Goal: Task Accomplishment & Management: Use online tool/utility

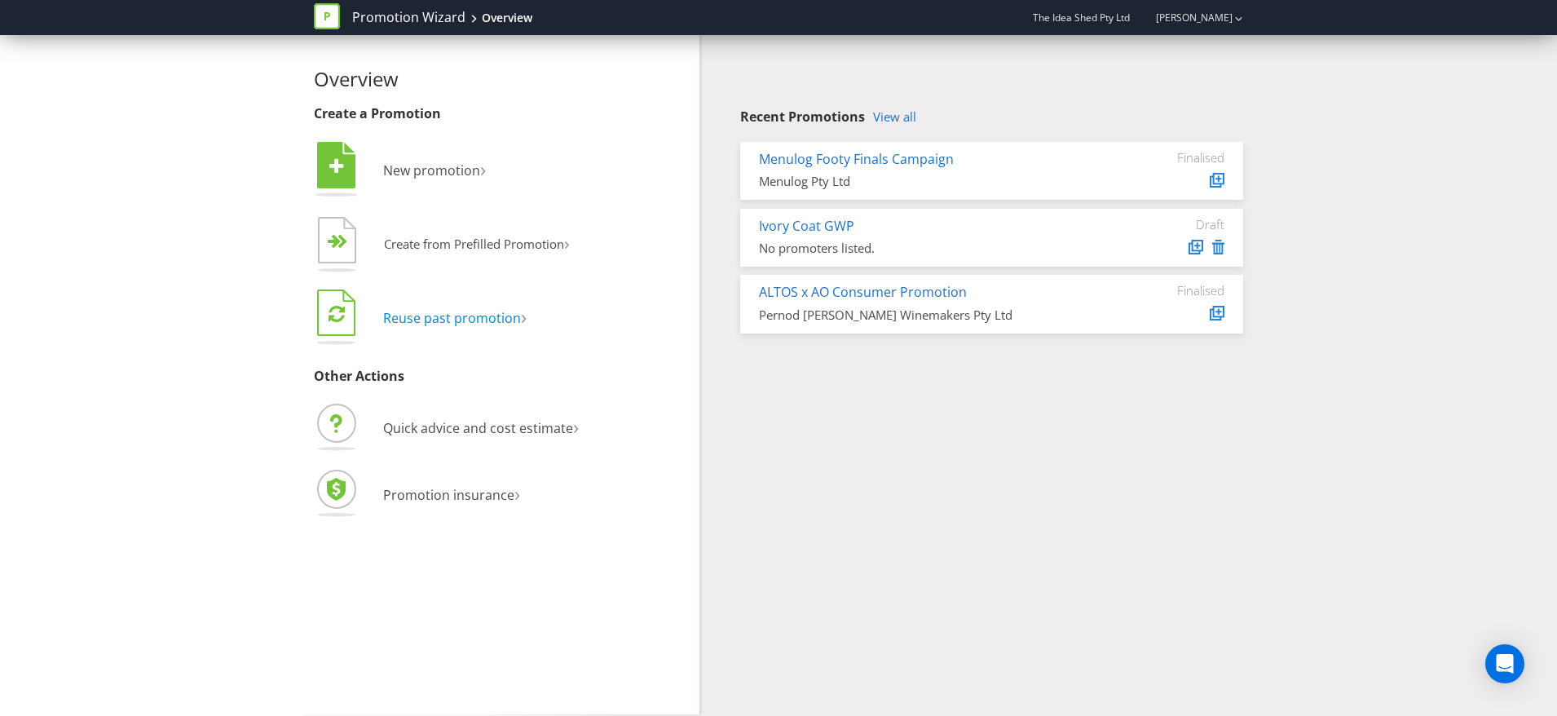
click at [478, 311] on span "Reuse past promotion" at bounding box center [452, 318] width 138 height 18
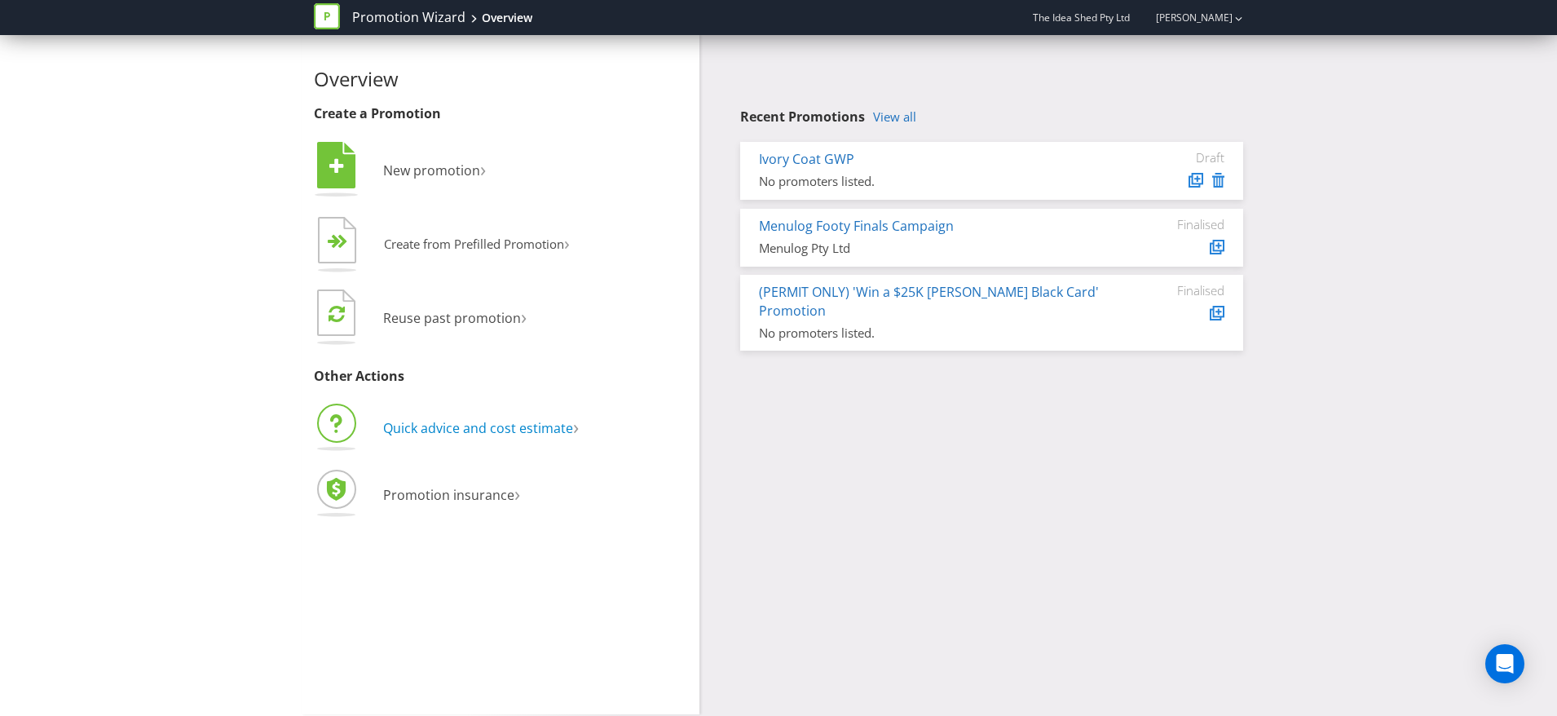
click at [541, 421] on span "Quick advice and cost estimate" at bounding box center [478, 428] width 190 height 18
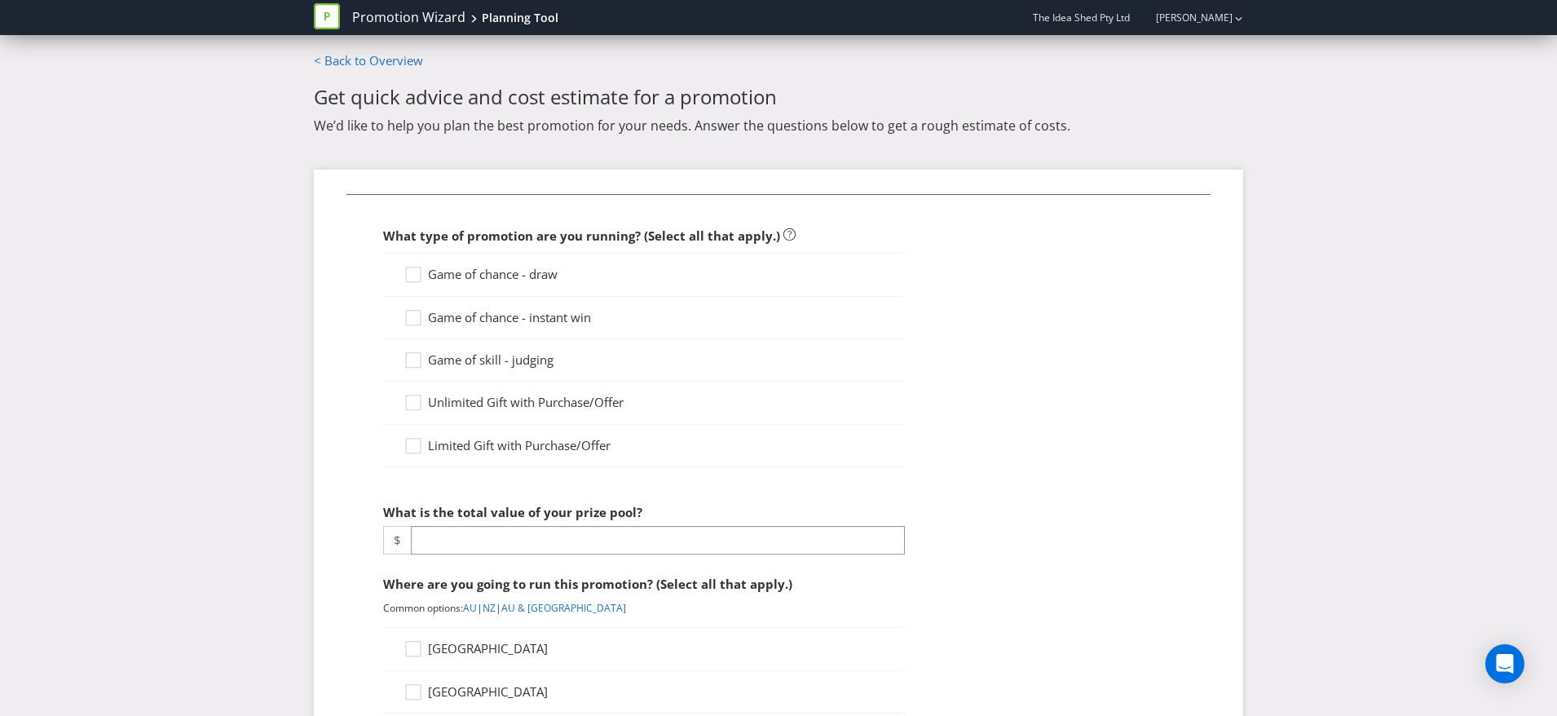
drag, startPoint x: 544, startPoint y: 262, endPoint x: 564, endPoint y: 295, distance: 38.0
click at [545, 262] on div "Game of chance - draw" at bounding box center [644, 274] width 522 height 43
drag, startPoint x: 548, startPoint y: 274, endPoint x: 570, endPoint y: 312, distance: 43.8
click at [548, 275] on span "Game of chance - draw" at bounding box center [493, 274] width 130 height 16
click at [0, 0] on input "Game of chance - draw" at bounding box center [0, 0] width 0 height 0
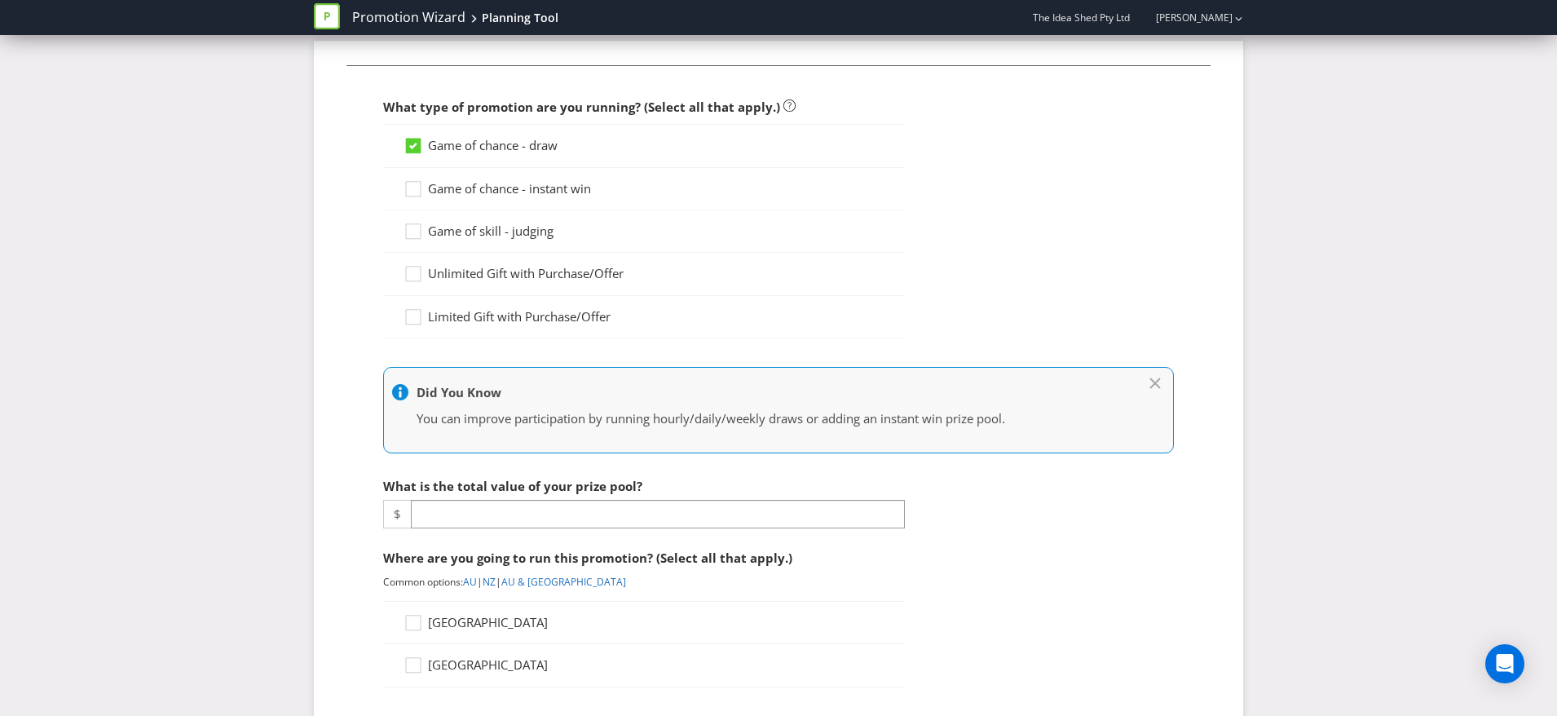
scroll to position [150, 0]
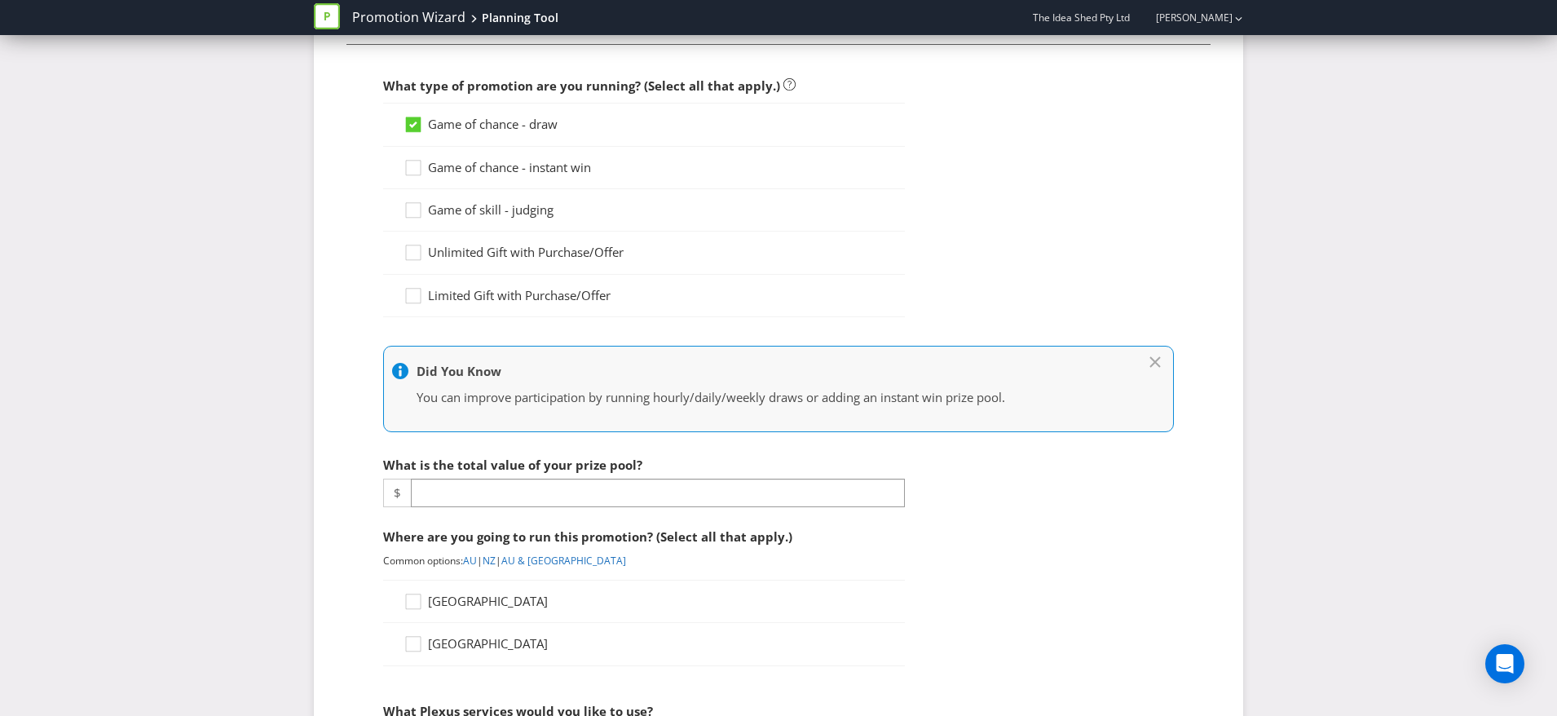
click at [791, 517] on fieldset "What type of promotion are you running? (Select all that apply.) Game of chance…" at bounding box center [778, 657] width 864 height 1227
click at [786, 498] on input "number" at bounding box center [658, 492] width 494 height 29
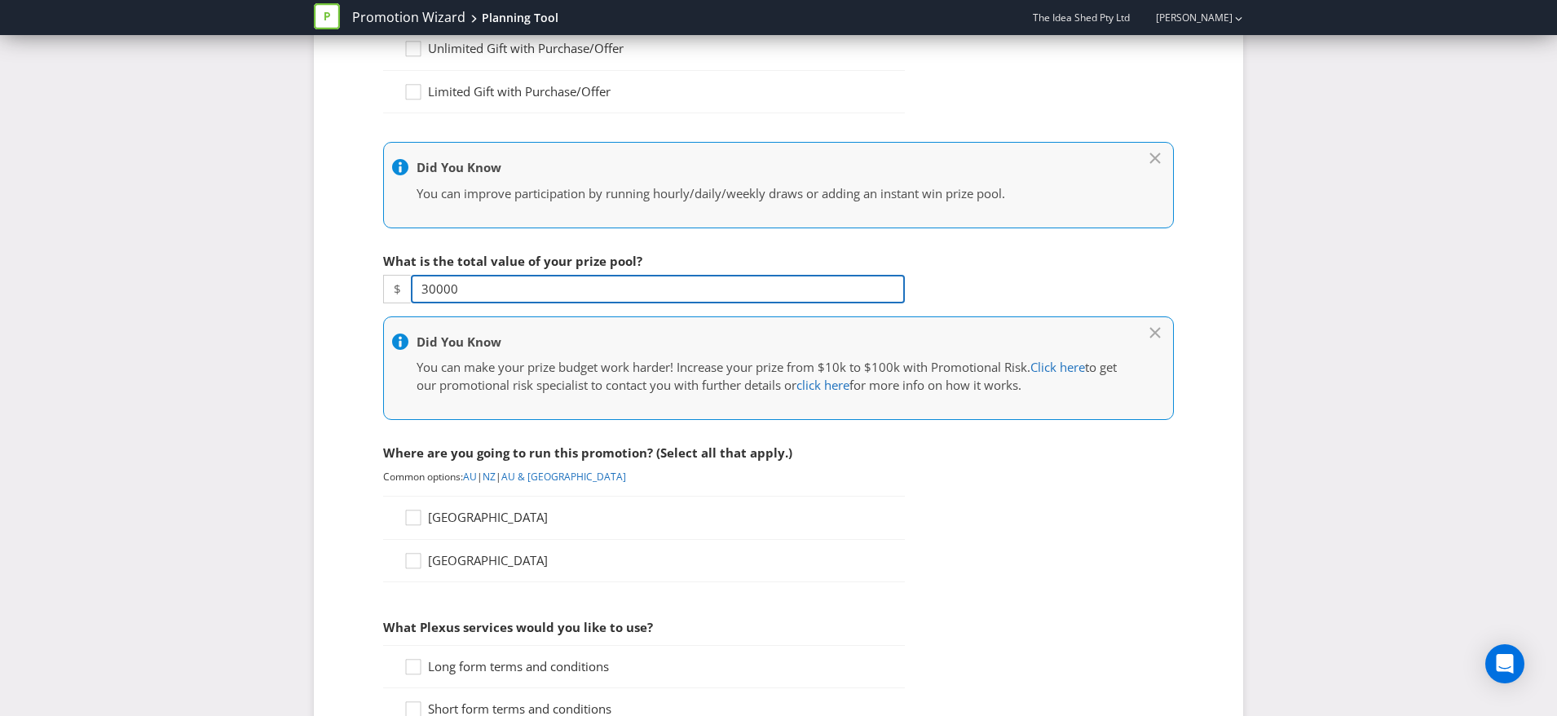
type input "30000"
click at [475, 513] on span "[GEOGRAPHIC_DATA]" at bounding box center [488, 517] width 120 height 16
click at [0, 0] on input "[GEOGRAPHIC_DATA]" at bounding box center [0, 0] width 0 height 0
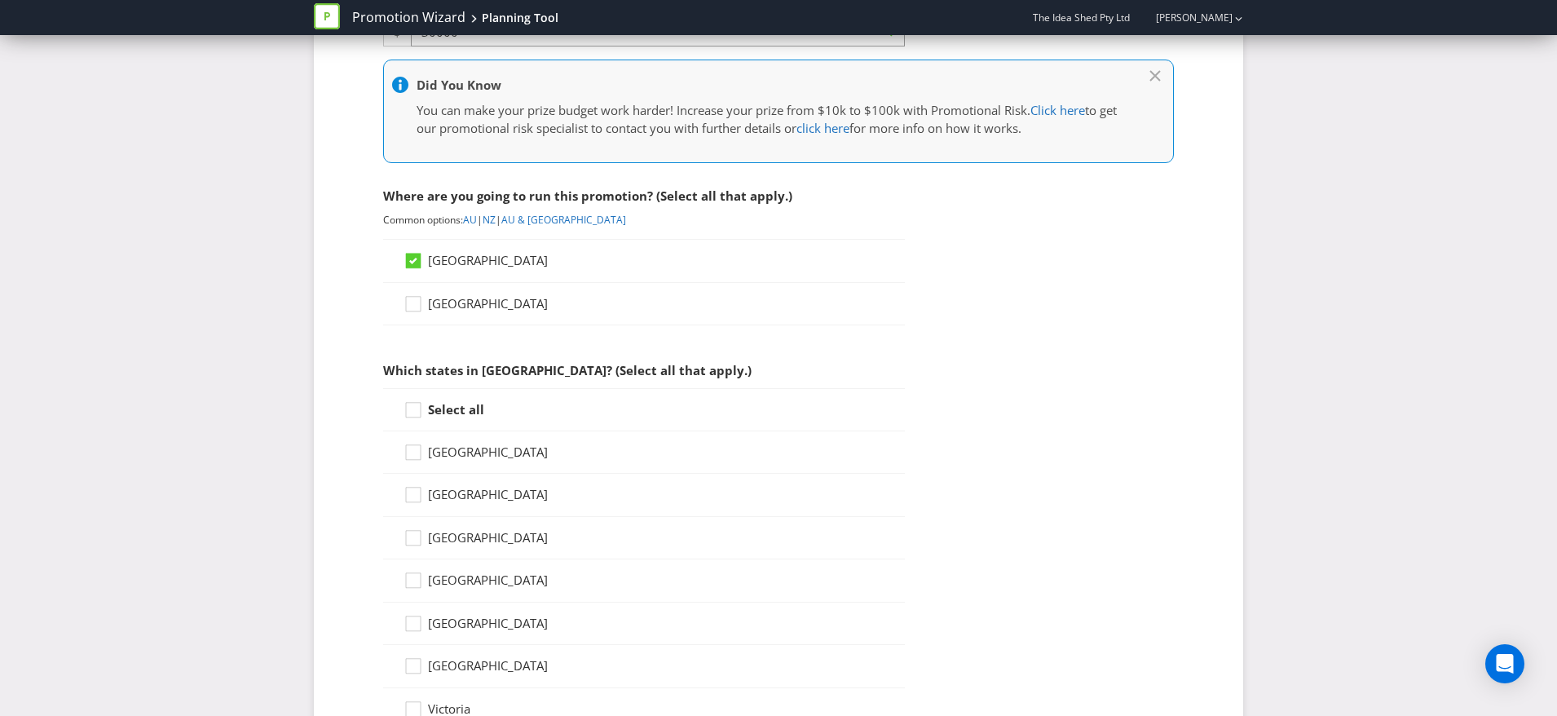
scroll to position [689, 0]
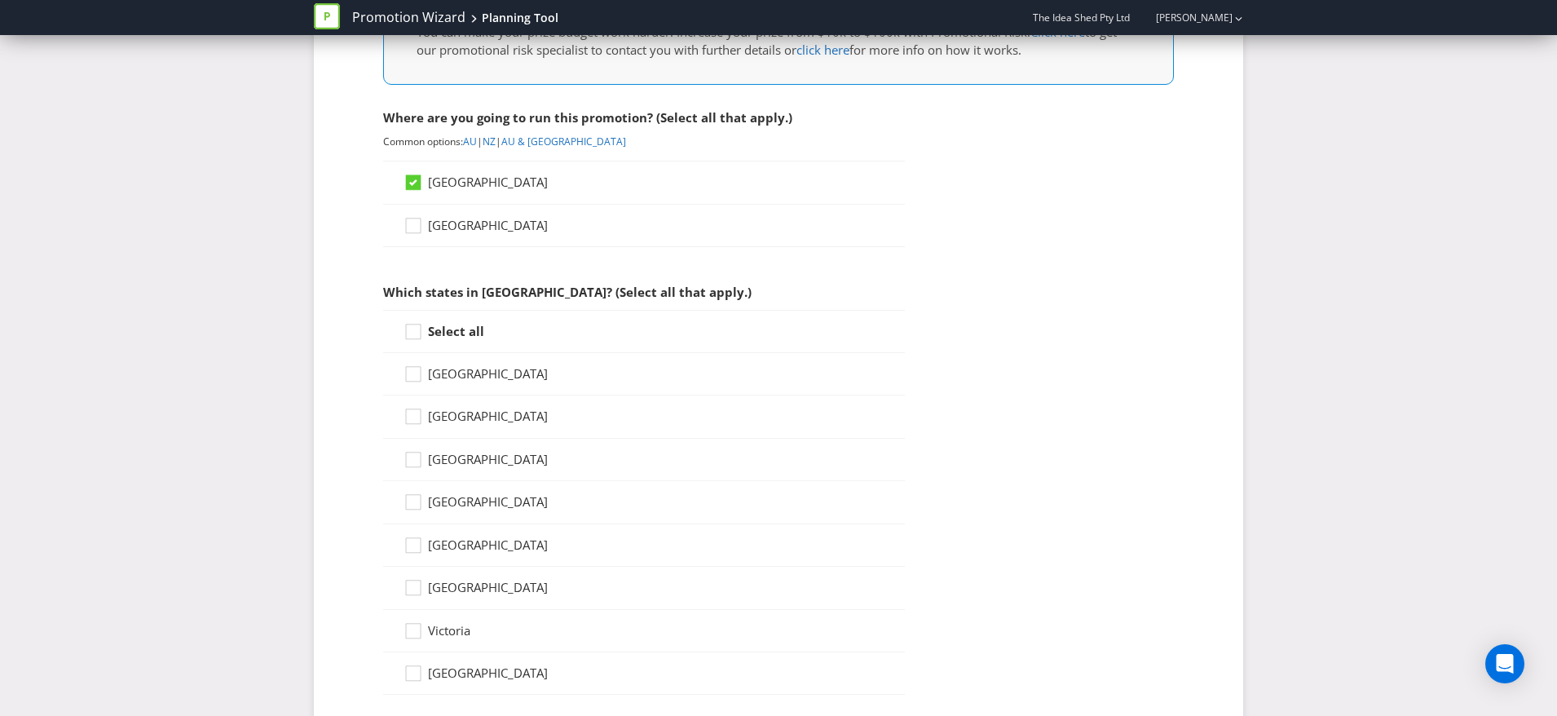
drag, startPoint x: 472, startPoint y: 323, endPoint x: 469, endPoint y: 333, distance: 10.9
click at [473, 324] on strong "Select all" at bounding box center [456, 331] width 56 height 16
click at [0, 0] on input "Select all" at bounding box center [0, 0] width 0 height 0
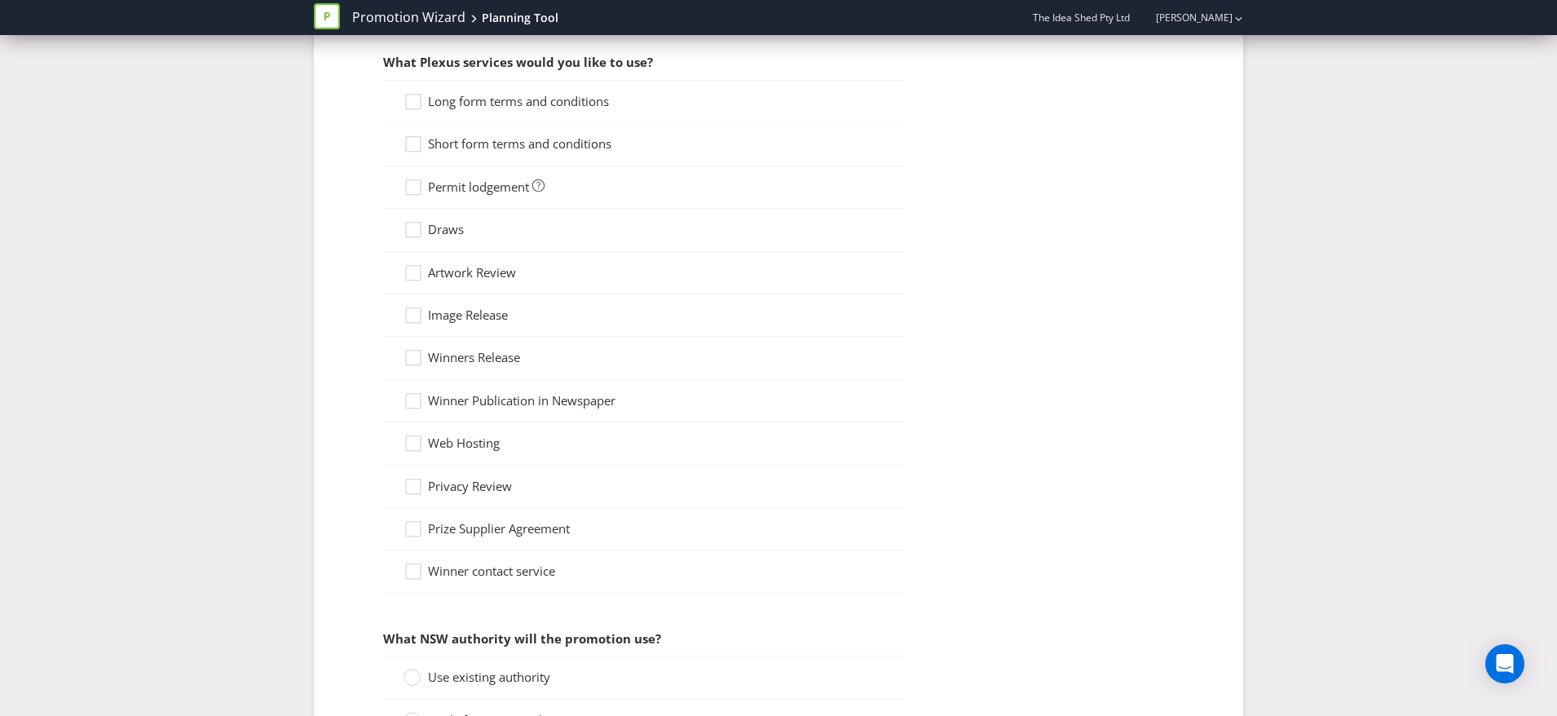
scroll to position [1364, 0]
click at [476, 104] on span "Long form terms and conditions" at bounding box center [518, 103] width 181 height 16
click at [0, 0] on input "Long form terms and conditions" at bounding box center [0, 0] width 0 height 0
click at [487, 152] on span "Short form terms and conditions" at bounding box center [519, 145] width 183 height 16
click at [0, 0] on input "Short form terms and conditions" at bounding box center [0, 0] width 0 height 0
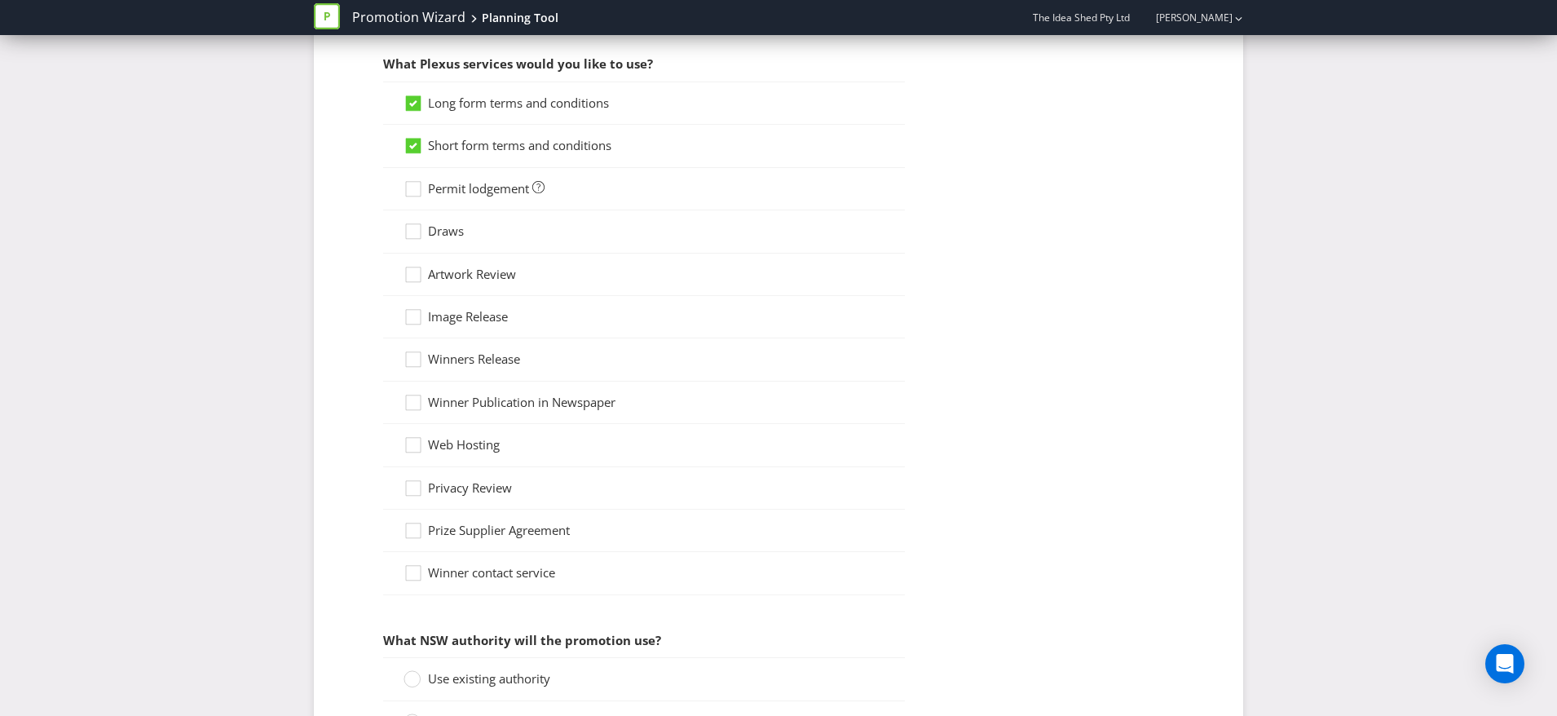
click at [499, 178] on div "Permit lodgement" at bounding box center [644, 189] width 522 height 42
click at [510, 188] on span "Permit lodgement" at bounding box center [478, 191] width 101 height 16
click at [0, 0] on input "Permit lodgement" at bounding box center [0, 0] width 0 height 0
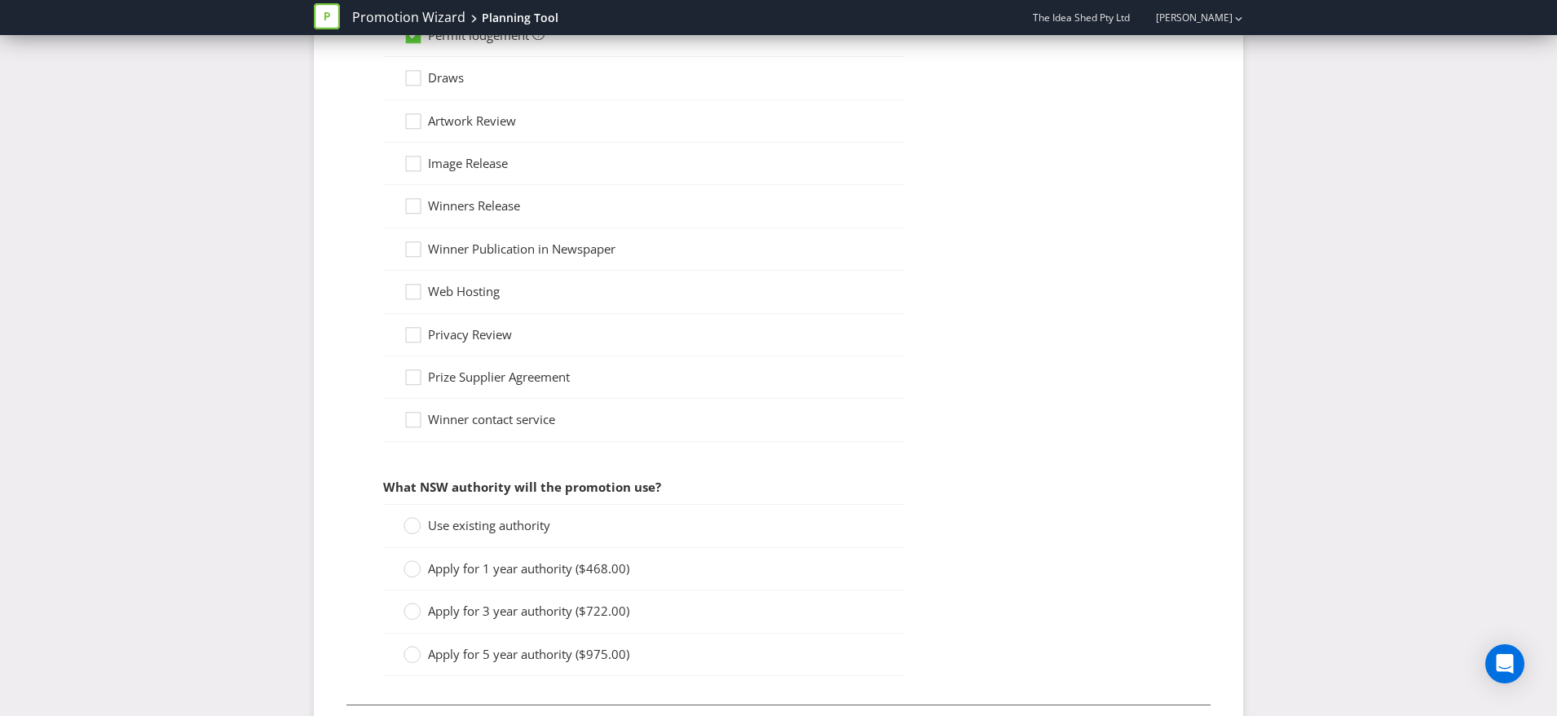
scroll to position [1615, 0]
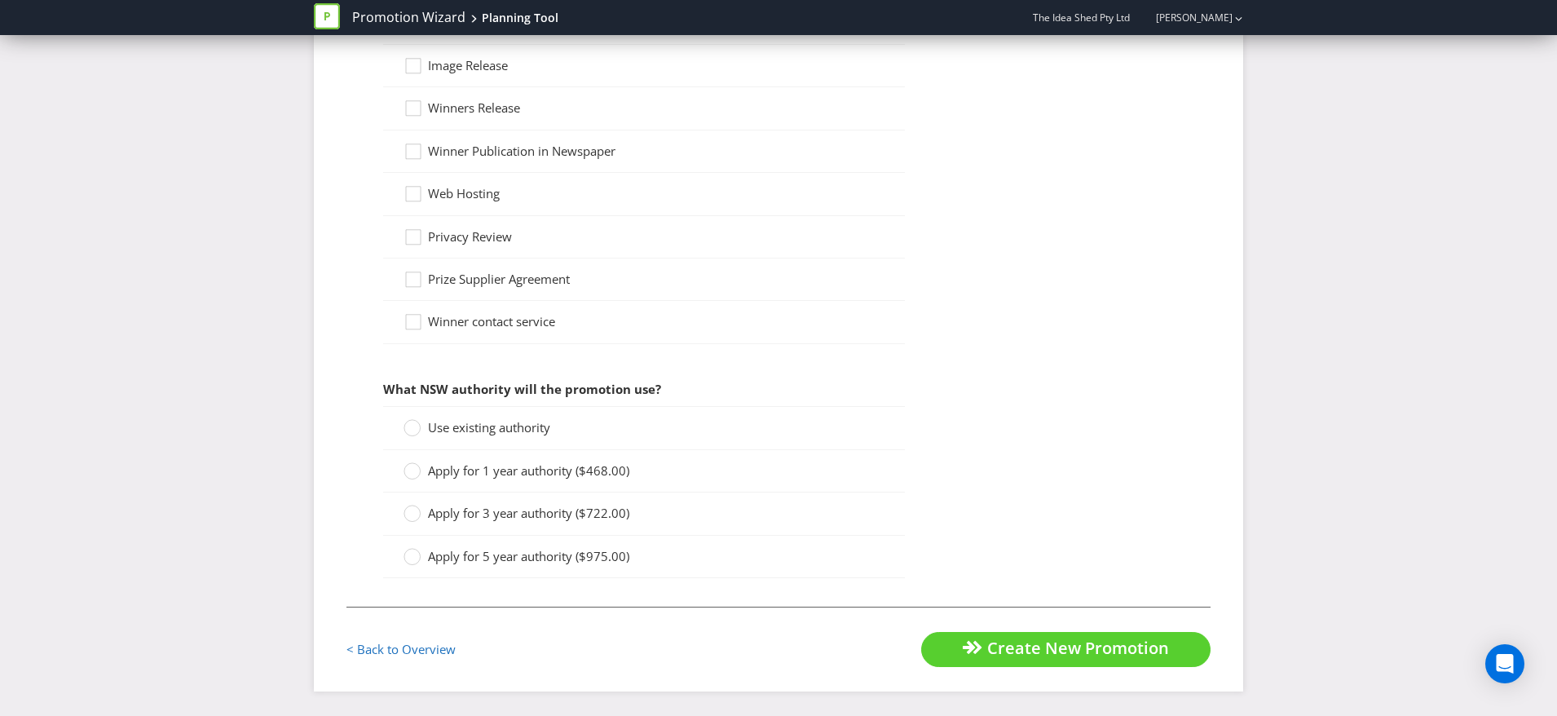
click at [504, 434] on span "Use existing authority" at bounding box center [489, 427] width 122 height 16
click at [0, 0] on input "Use existing authority" at bounding box center [0, 0] width 0 height 0
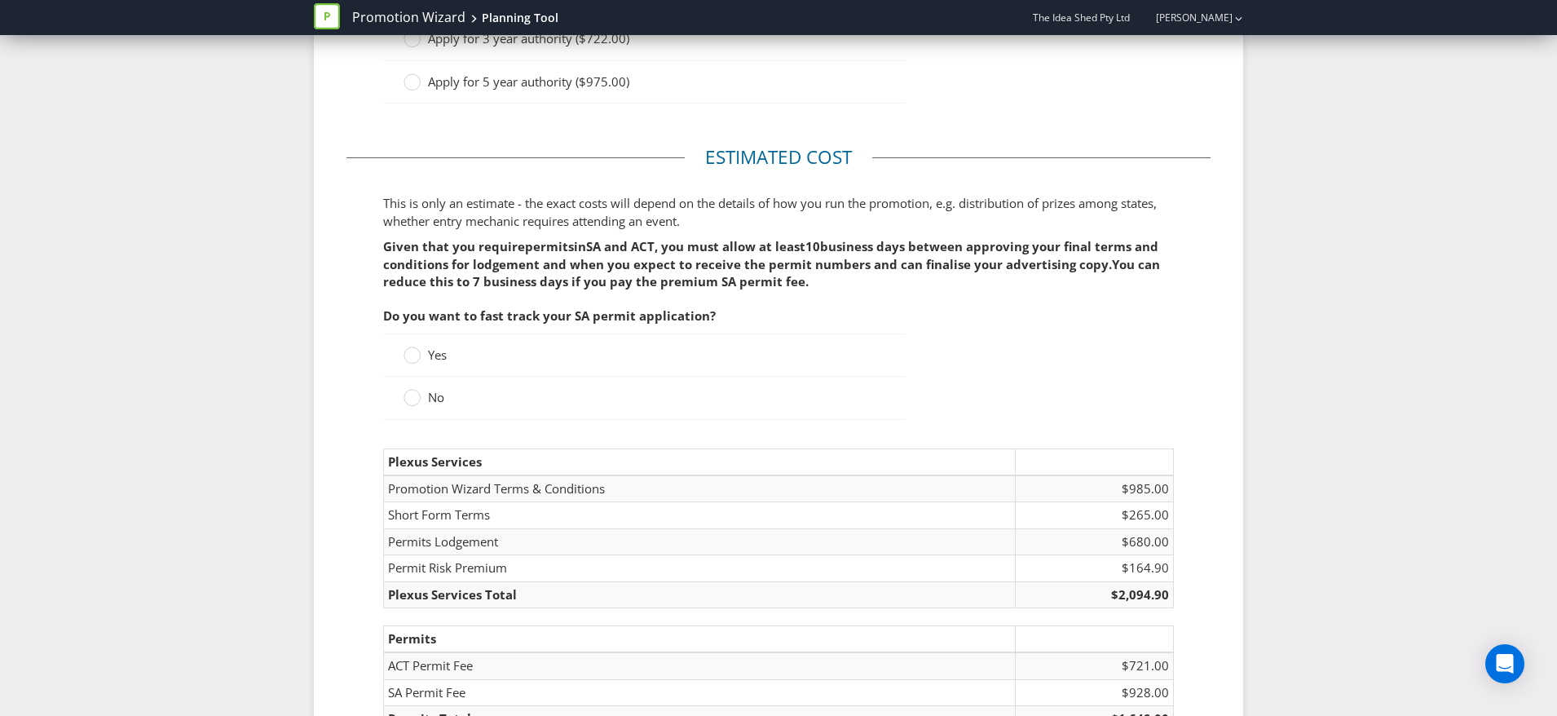
scroll to position [2169, 0]
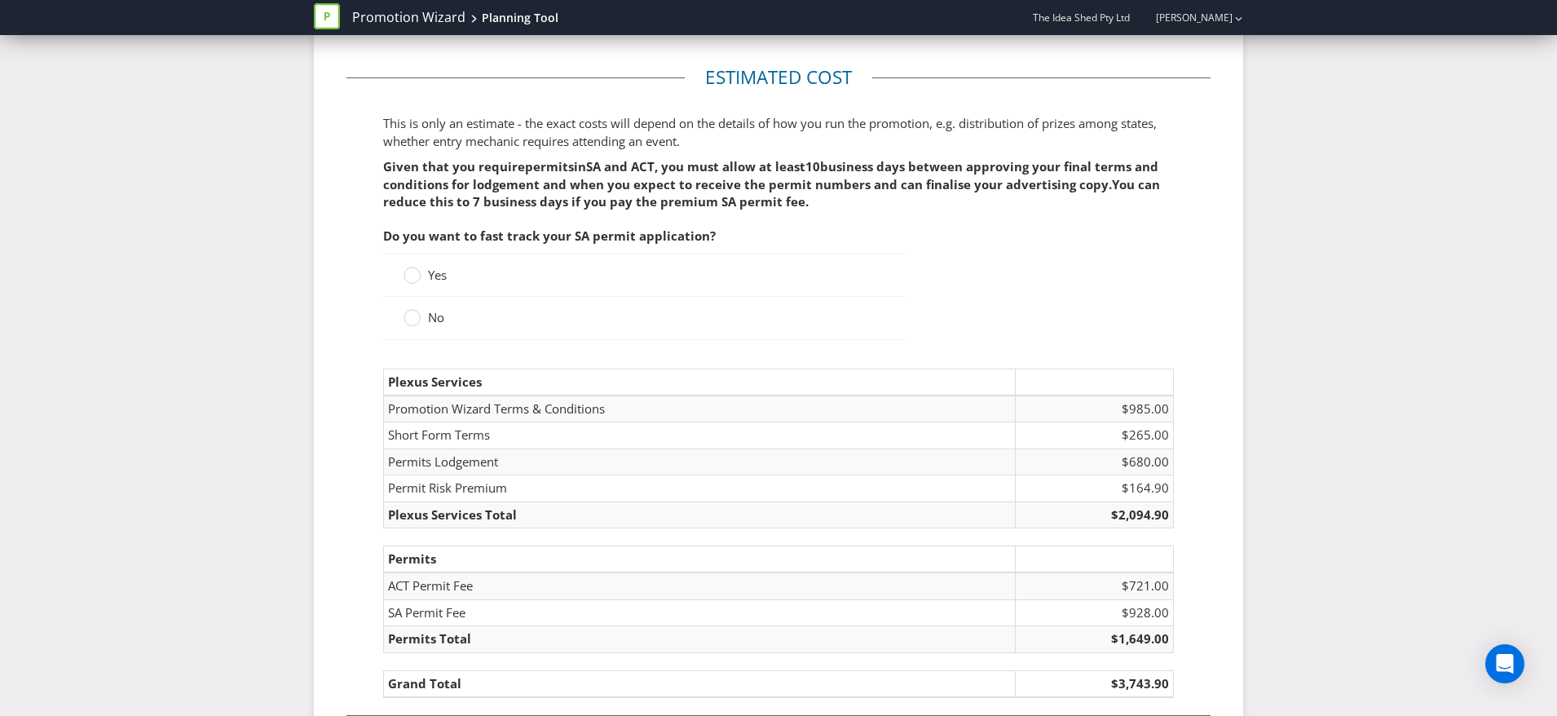
click at [435, 263] on div "Yes" at bounding box center [644, 274] width 522 height 43
click at [443, 271] on span "Yes" at bounding box center [437, 274] width 19 height 16
click at [0, 0] on input "Yes" at bounding box center [0, 0] width 0 height 0
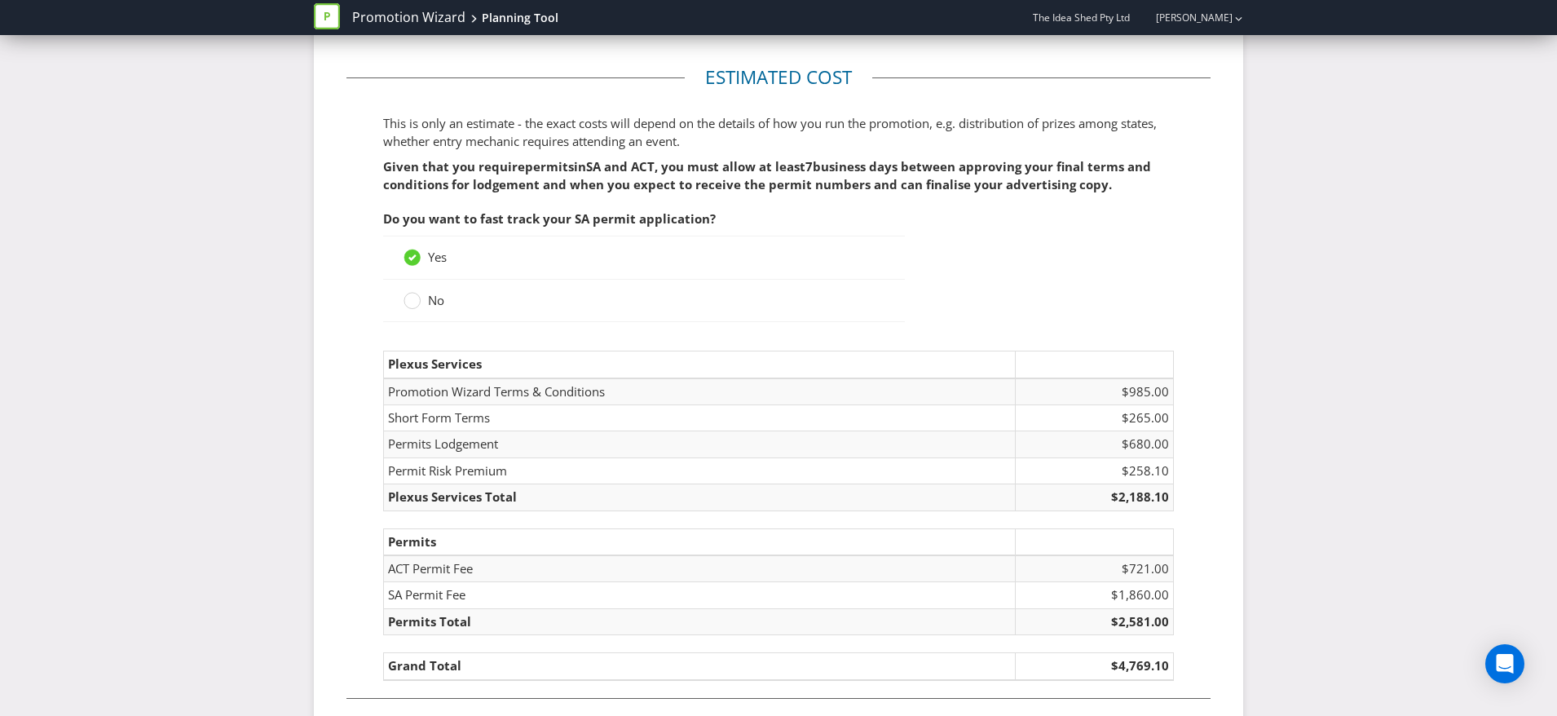
scroll to position [2260, 0]
